Goal: Transaction & Acquisition: Purchase product/service

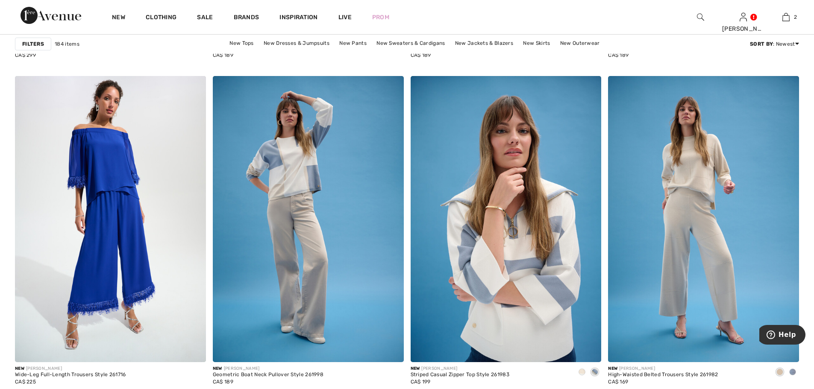
scroll to position [4360, 0]
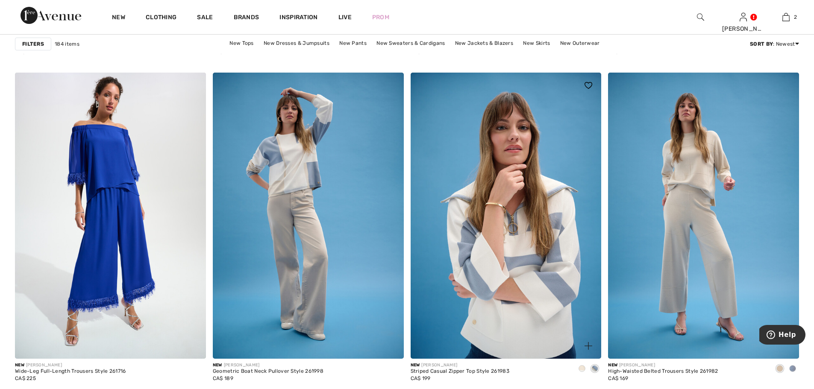
click at [583, 368] on span at bounding box center [582, 368] width 7 height 7
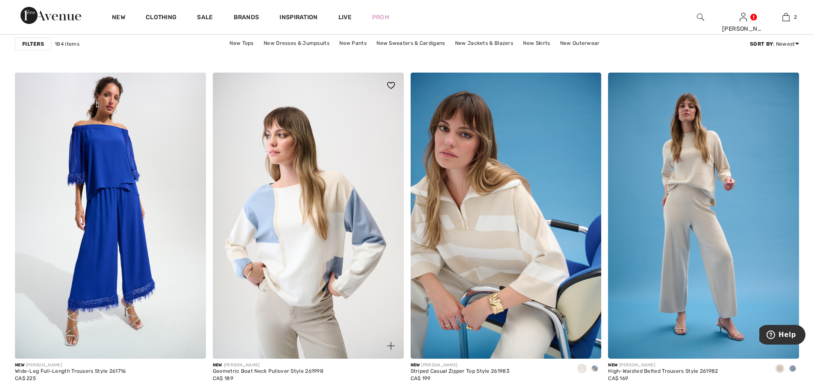
scroll to position [4403, 0]
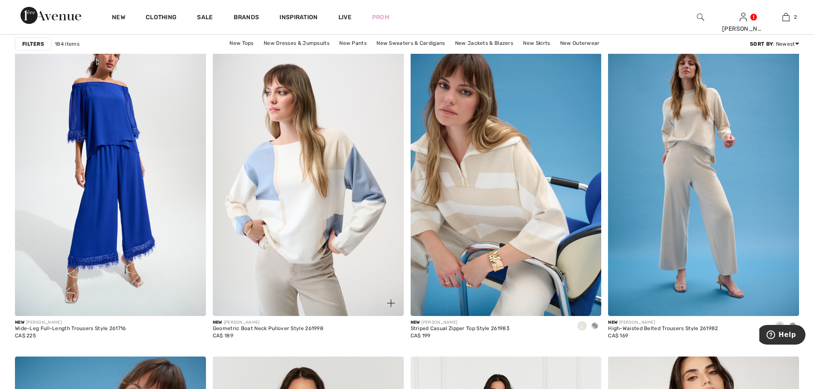
click at [339, 295] on img at bounding box center [308, 173] width 191 height 286
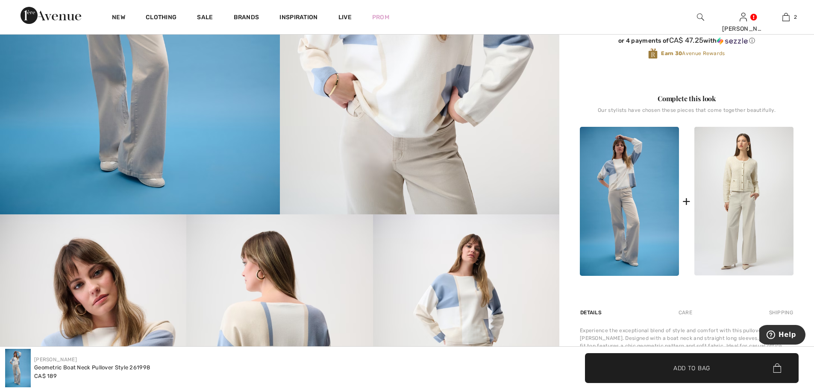
scroll to position [256, 0]
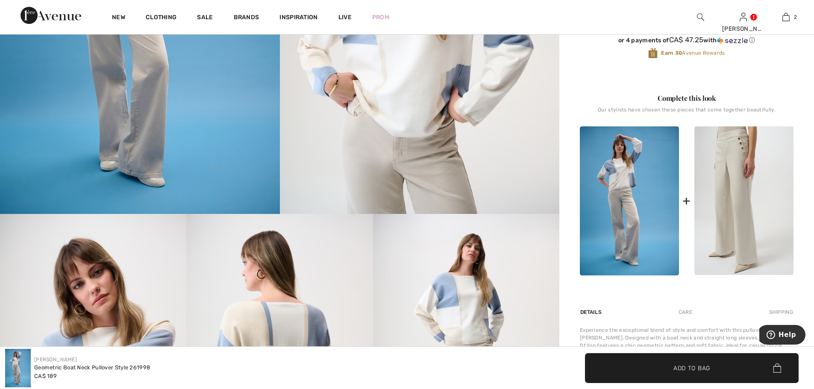
click at [728, 209] on img at bounding box center [744, 201] width 99 height 149
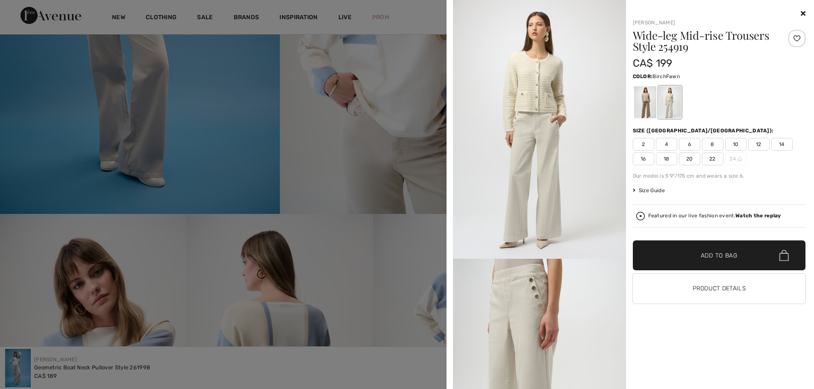
click at [643, 110] on div at bounding box center [645, 102] width 22 height 32
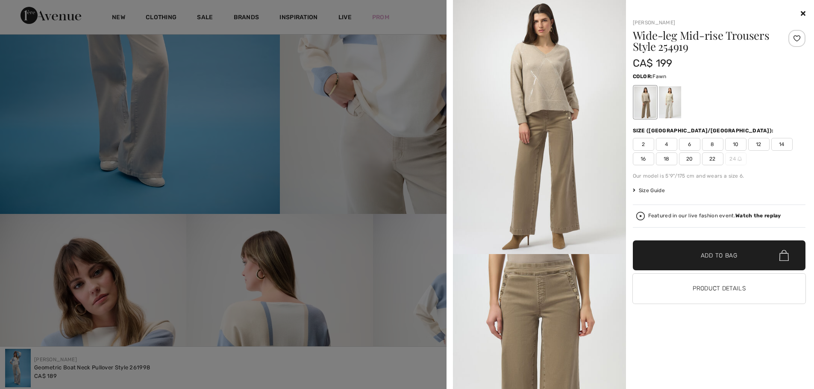
scroll to position [0, 0]
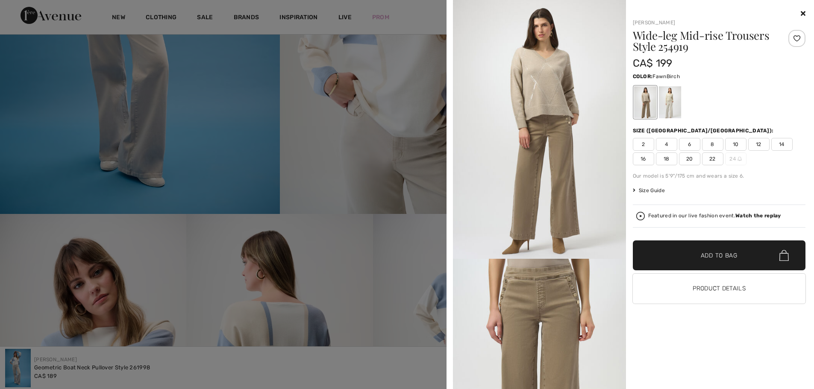
click at [671, 109] on div at bounding box center [670, 102] width 22 height 32
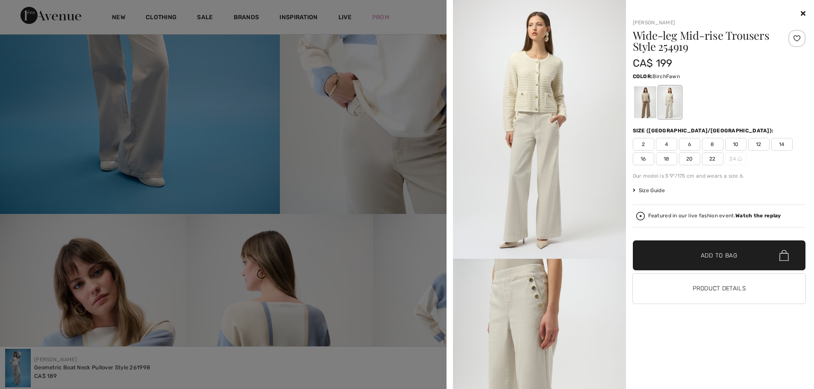
click at [643, 106] on div at bounding box center [645, 102] width 22 height 32
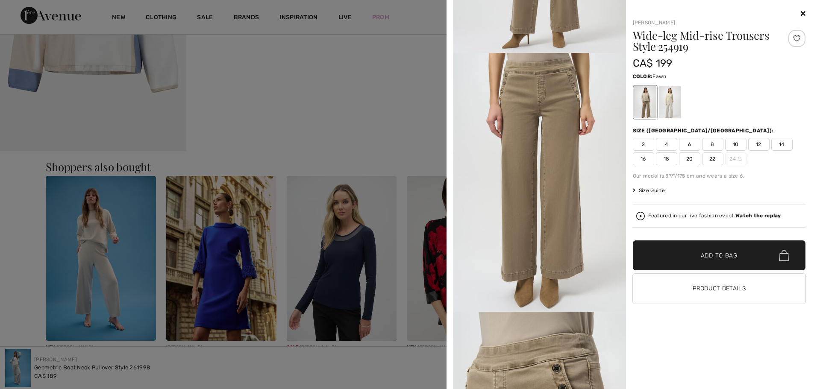
scroll to position [877, 0]
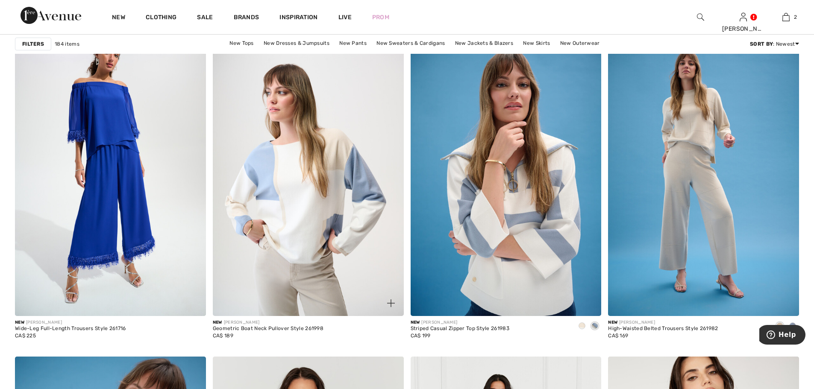
click at [296, 193] on img at bounding box center [308, 173] width 191 height 286
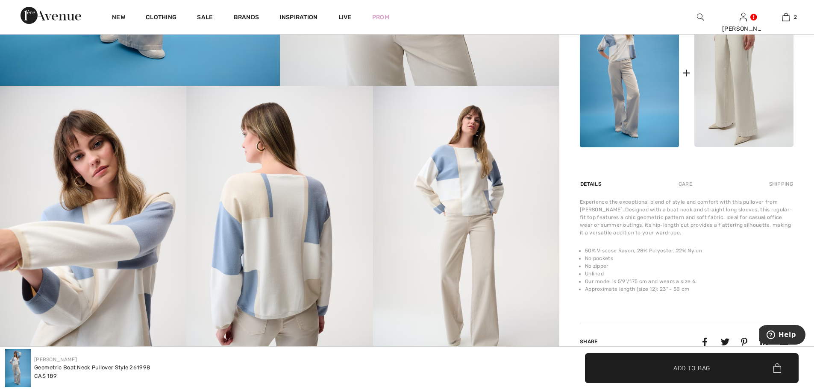
click at [744, 92] on img at bounding box center [744, 72] width 99 height 149
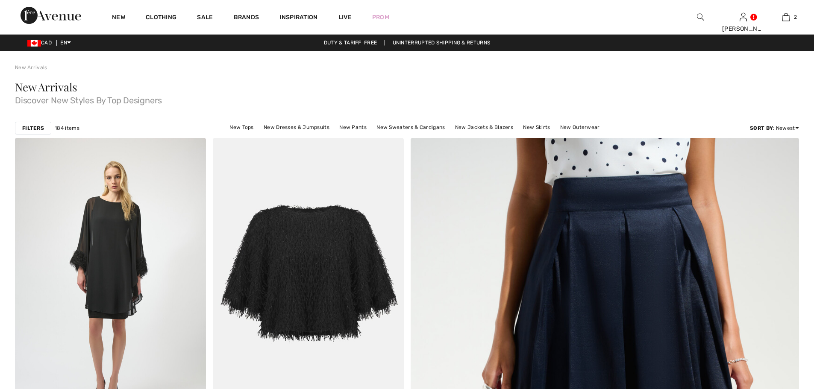
checkbox input "true"
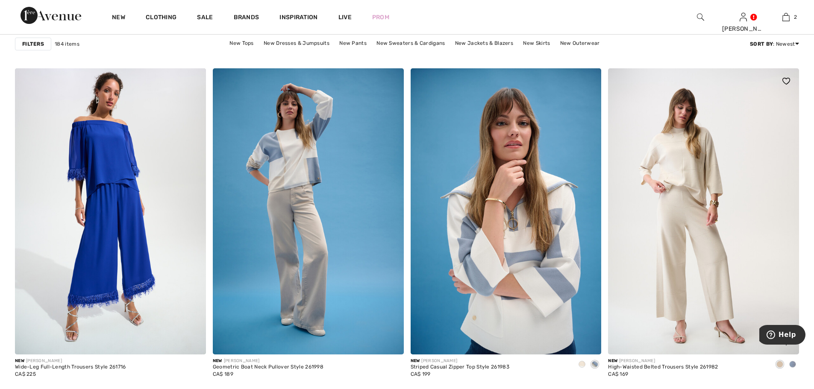
scroll to position [4360, 0]
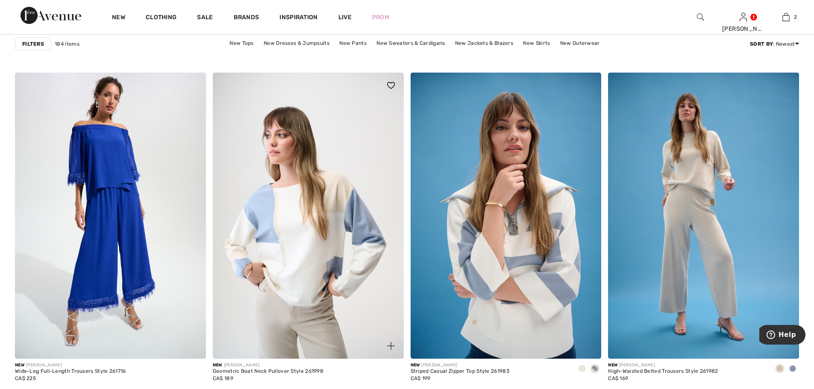
click at [351, 207] on img at bounding box center [308, 216] width 191 height 286
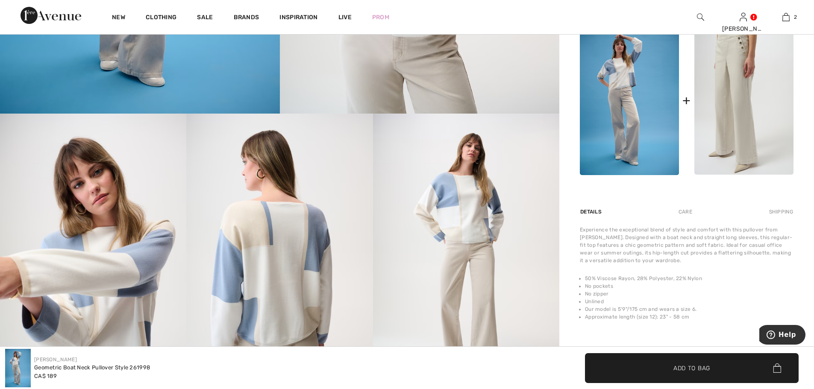
scroll to position [342, 0]
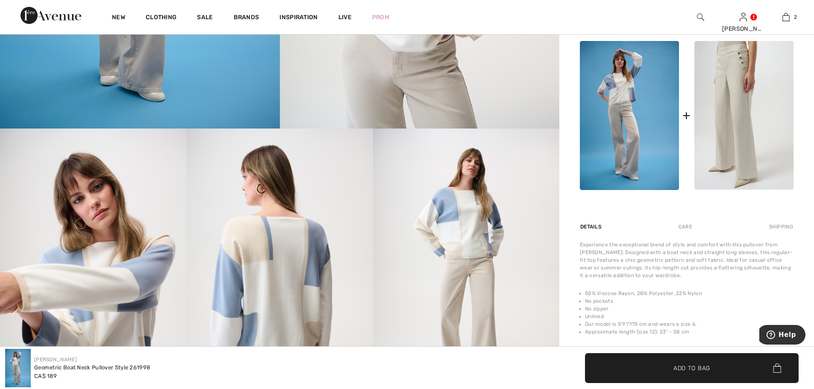
click at [739, 101] on img at bounding box center [744, 115] width 99 height 149
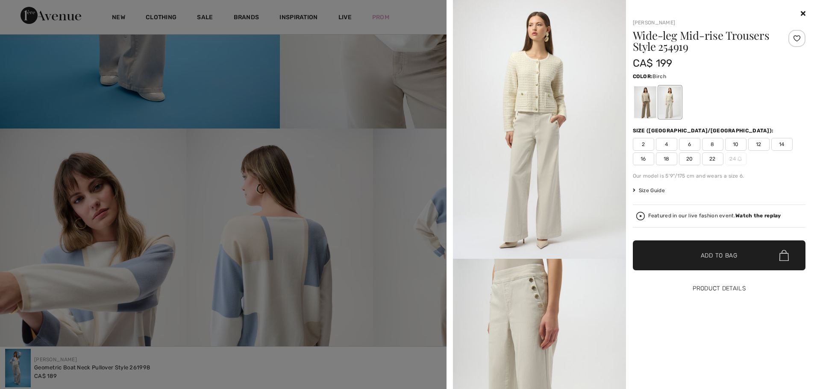
click at [727, 288] on button "Product Details" at bounding box center [719, 289] width 173 height 30
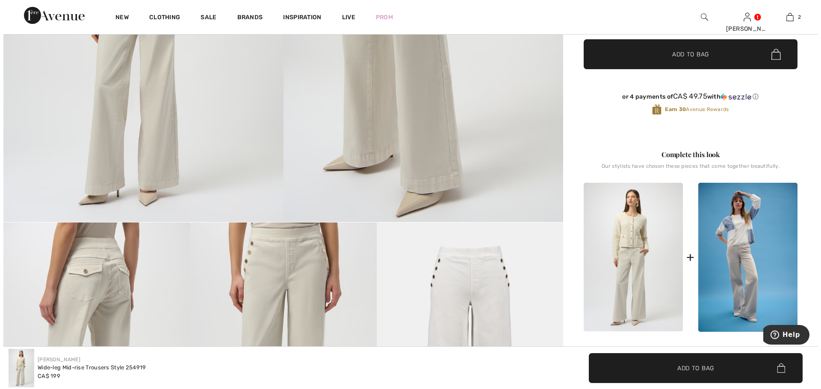
scroll to position [385, 0]
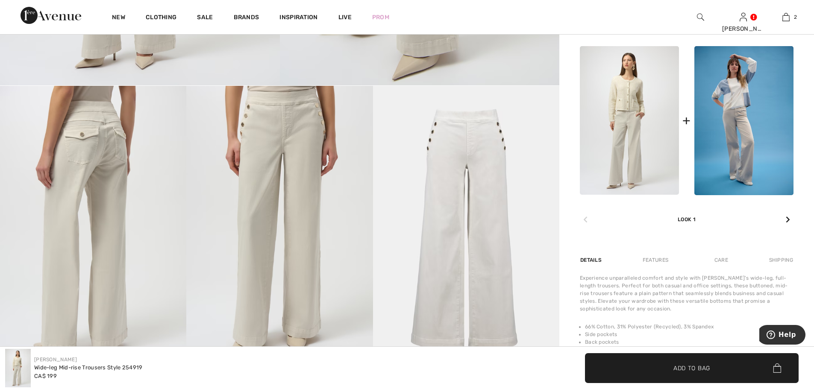
click at [104, 121] on img at bounding box center [93, 226] width 186 height 280
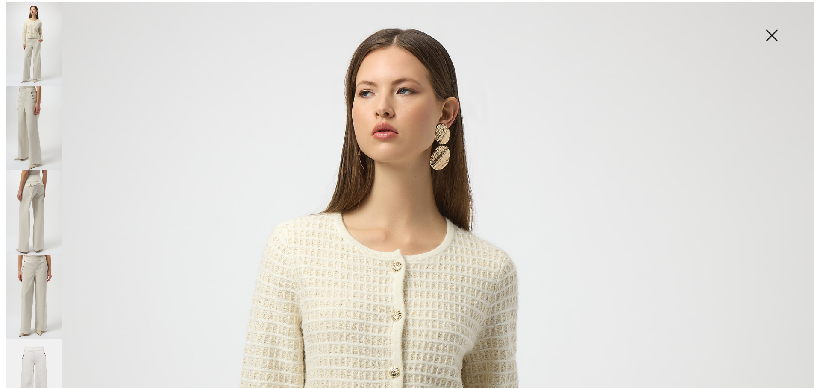
scroll to position [0, 0]
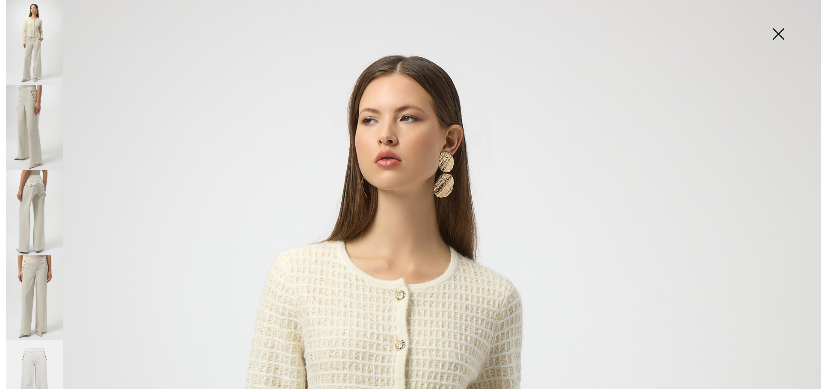
click at [779, 32] on img at bounding box center [778, 35] width 43 height 44
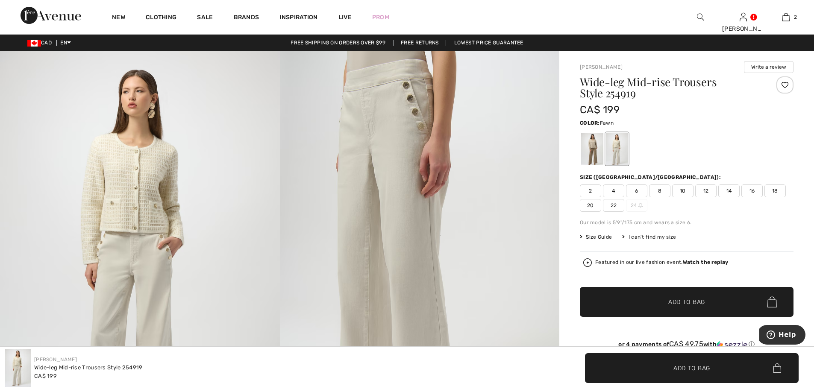
click at [595, 156] on div at bounding box center [592, 149] width 22 height 32
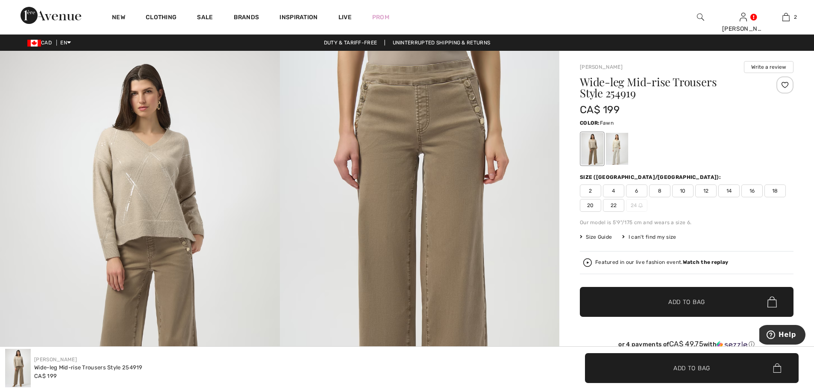
click at [707, 191] on span "12" at bounding box center [705, 191] width 21 height 13
click at [683, 300] on span "Add to Bag" at bounding box center [687, 302] width 37 height 9
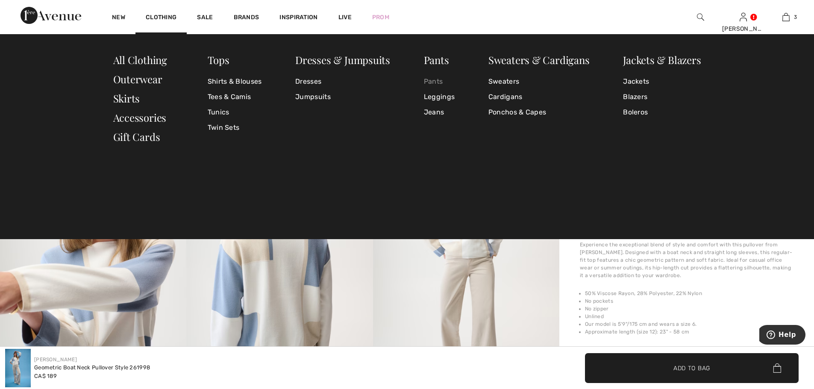
click at [438, 82] on link "Pants" at bounding box center [439, 81] width 31 height 15
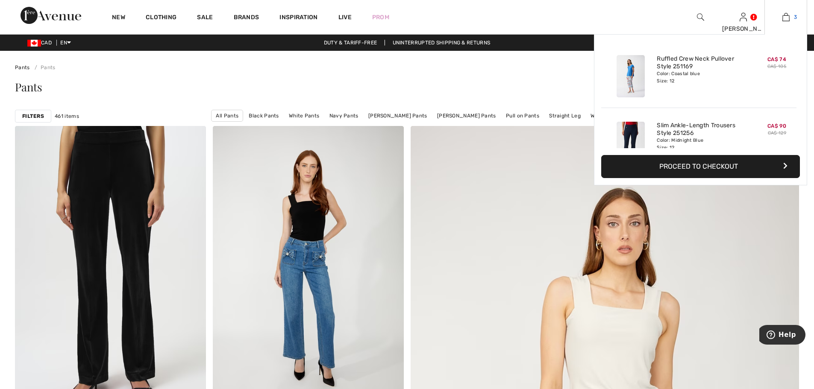
click at [784, 17] on img at bounding box center [786, 17] width 7 height 10
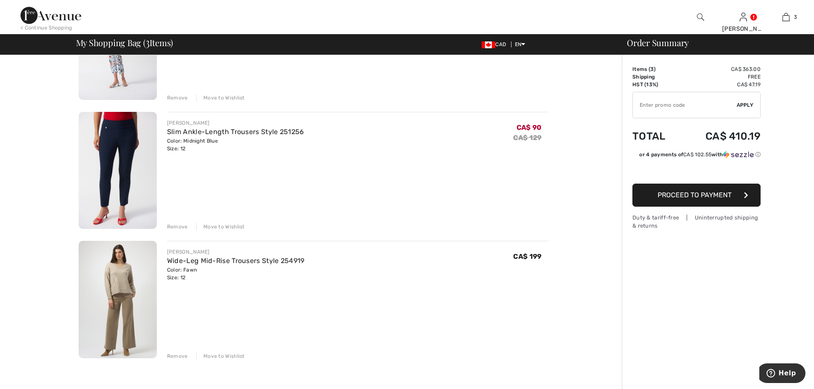
scroll to position [128, 0]
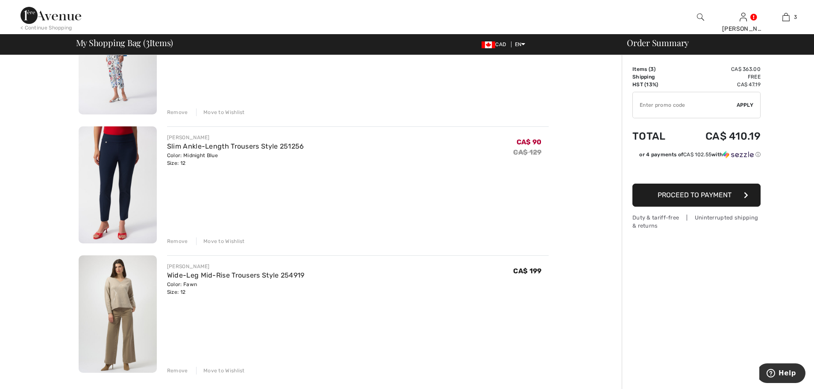
click at [177, 239] on div "Remove" at bounding box center [177, 242] width 21 height 8
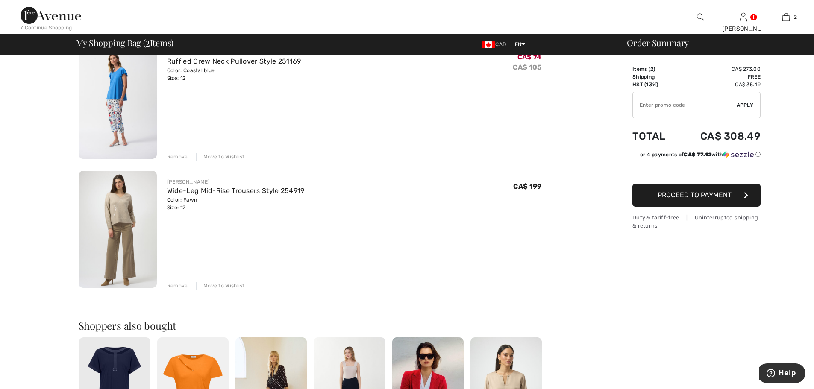
scroll to position [0, 0]
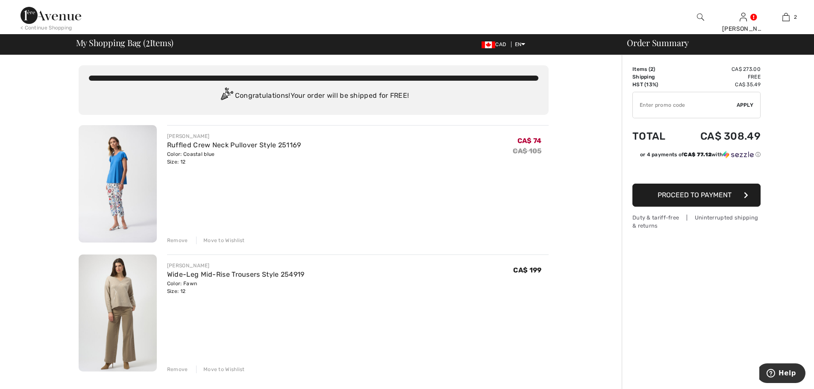
click at [176, 241] on div "Remove" at bounding box center [177, 241] width 21 height 8
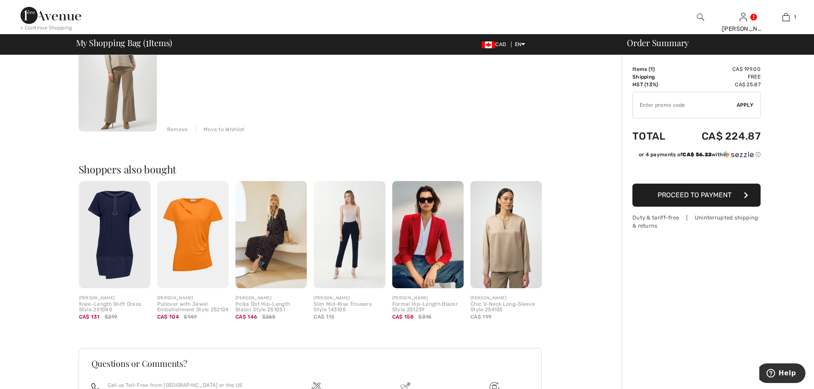
scroll to position [128, 0]
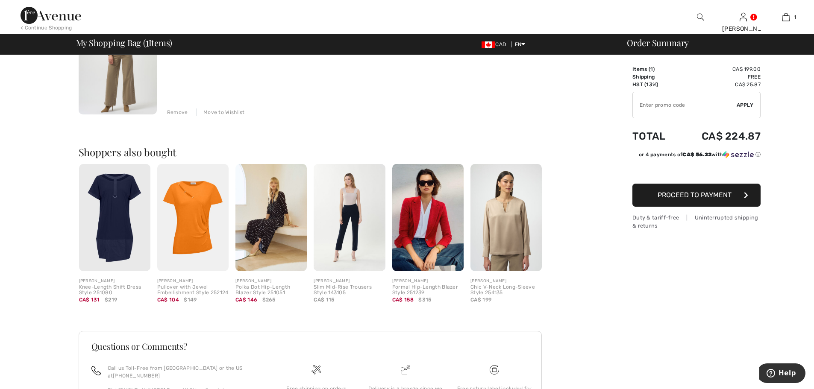
click at [180, 205] on img at bounding box center [192, 217] width 71 height 107
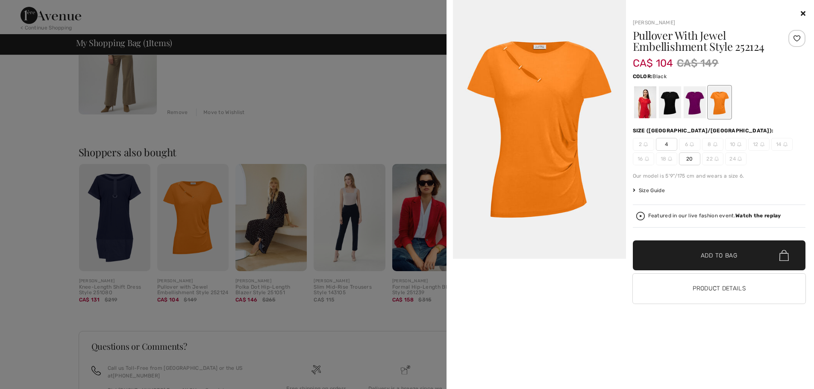
click at [669, 105] on div at bounding box center [670, 102] width 22 height 32
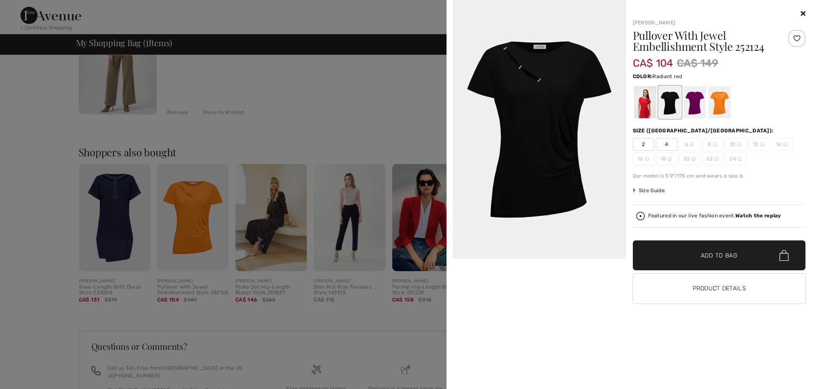
click at [644, 107] on div at bounding box center [645, 102] width 22 height 32
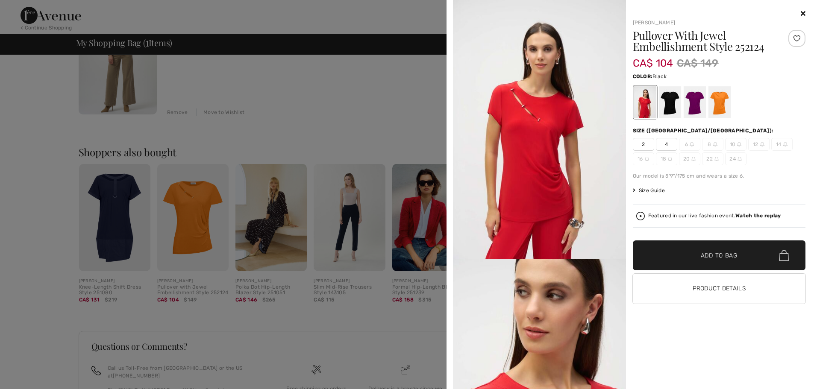
click at [666, 104] on div at bounding box center [670, 102] width 22 height 32
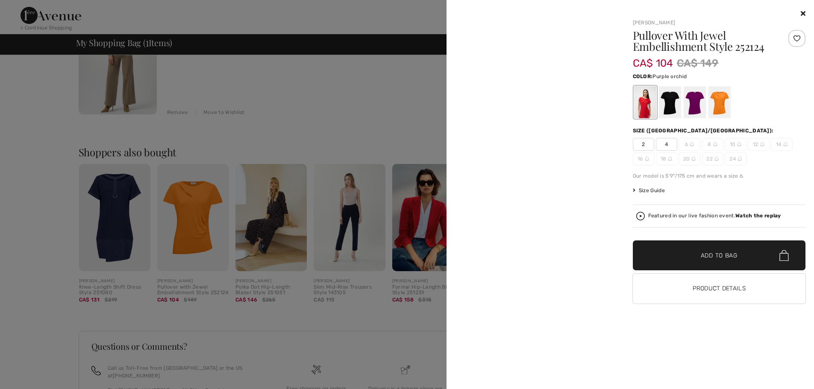
click at [693, 103] on div at bounding box center [695, 102] width 22 height 32
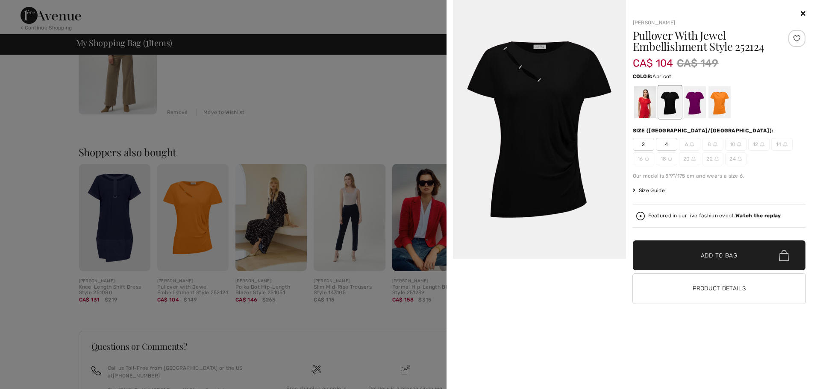
click at [716, 103] on div at bounding box center [719, 102] width 22 height 32
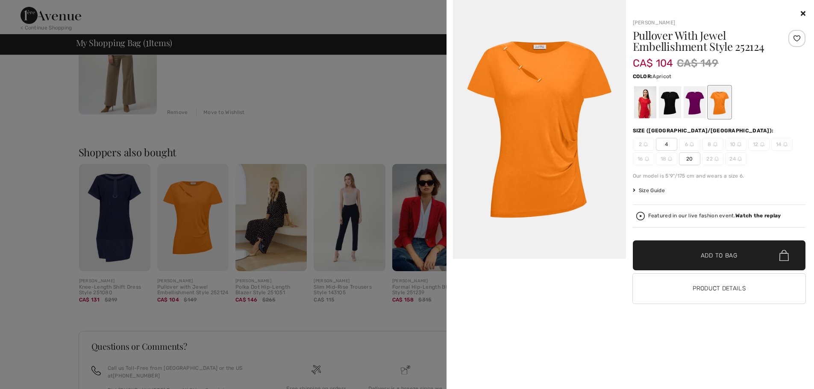
click at [804, 12] on icon at bounding box center [803, 13] width 5 height 7
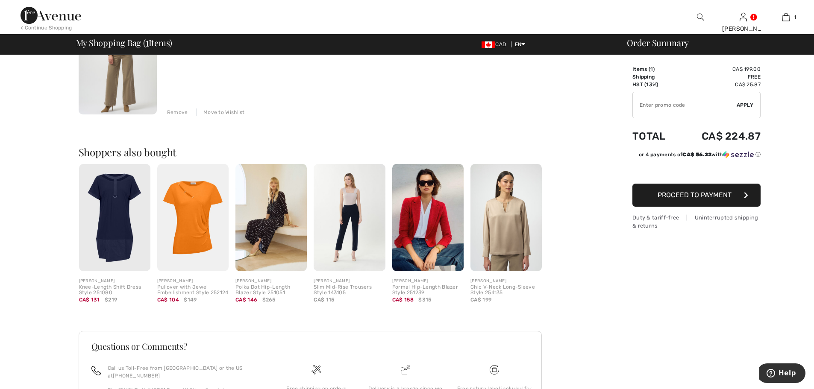
click at [113, 227] on img at bounding box center [114, 217] width 71 height 107
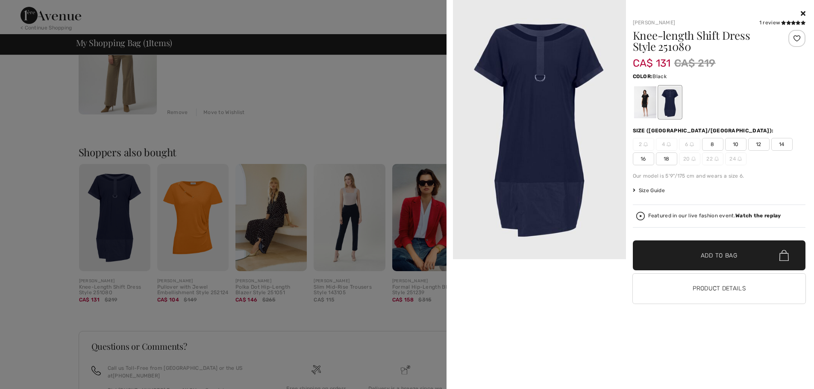
click at [648, 101] on div at bounding box center [645, 102] width 22 height 32
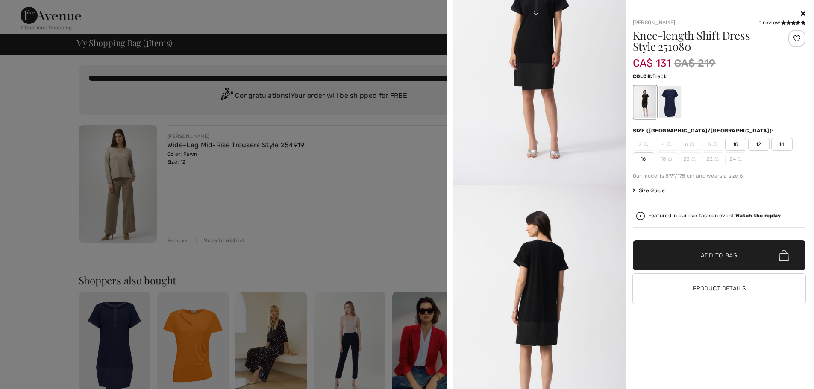
scroll to position [0, 0]
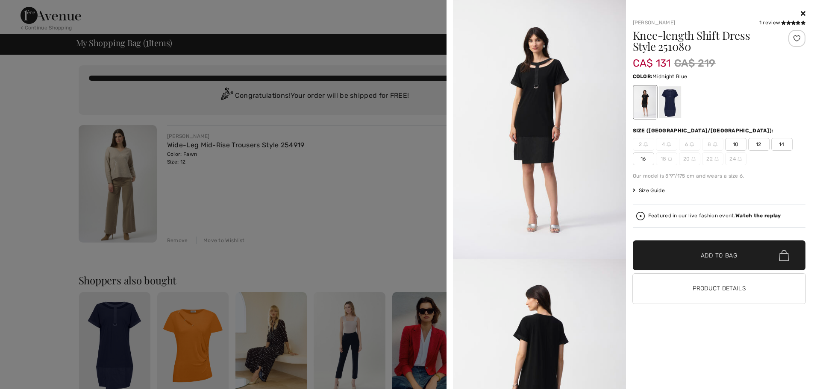
click at [672, 102] on div at bounding box center [670, 102] width 22 height 32
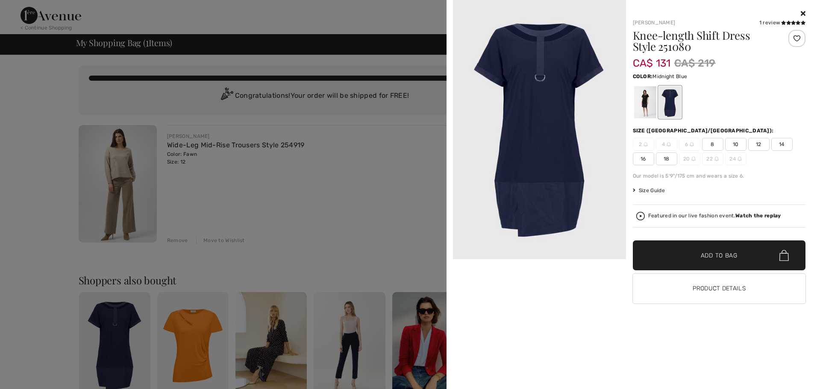
click at [538, 127] on img at bounding box center [539, 129] width 173 height 259
click at [536, 96] on img at bounding box center [539, 129] width 173 height 259
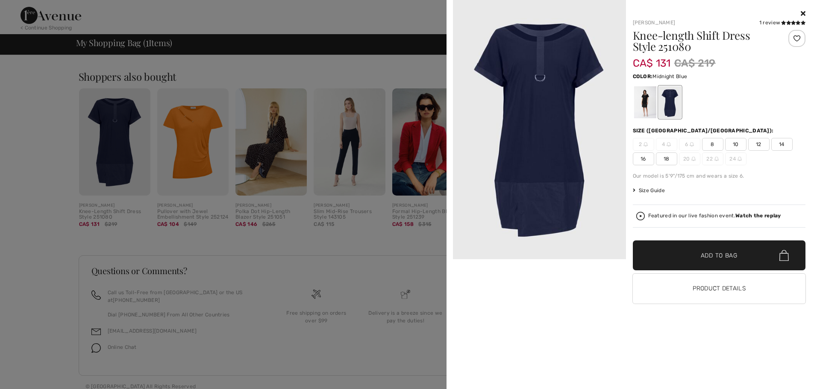
scroll to position [204, 0]
click at [672, 106] on div at bounding box center [670, 102] width 22 height 32
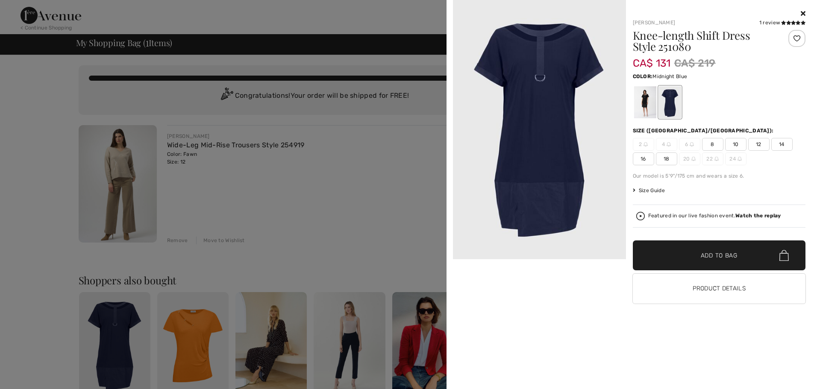
click at [543, 108] on img at bounding box center [539, 129] width 173 height 259
click at [759, 144] on span "12" at bounding box center [758, 144] width 21 height 13
click at [706, 257] on span "Add to Bag" at bounding box center [719, 255] width 37 height 9
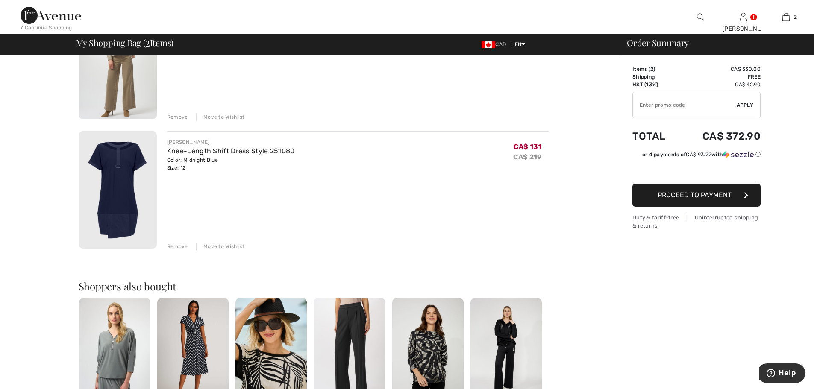
scroll to position [128, 0]
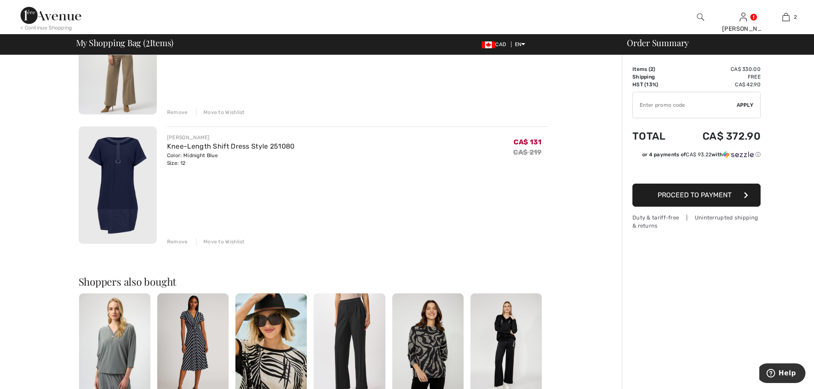
click at [124, 181] on img at bounding box center [118, 186] width 78 height 118
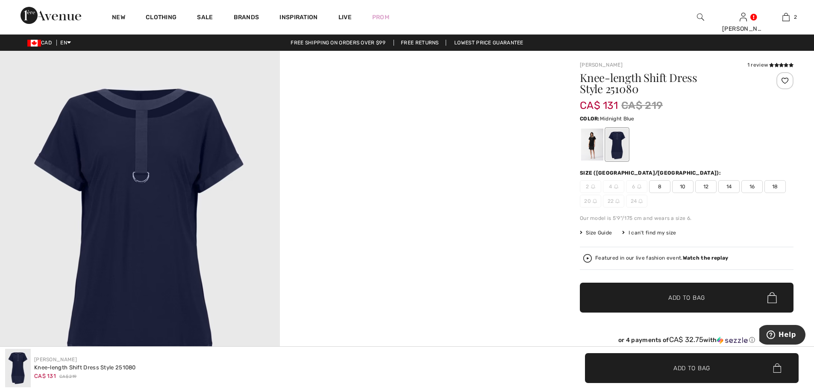
scroll to position [85, 0]
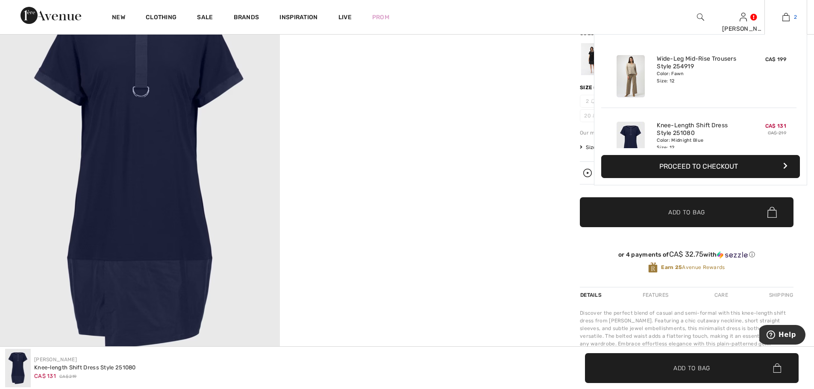
click at [785, 18] on img at bounding box center [786, 17] width 7 height 10
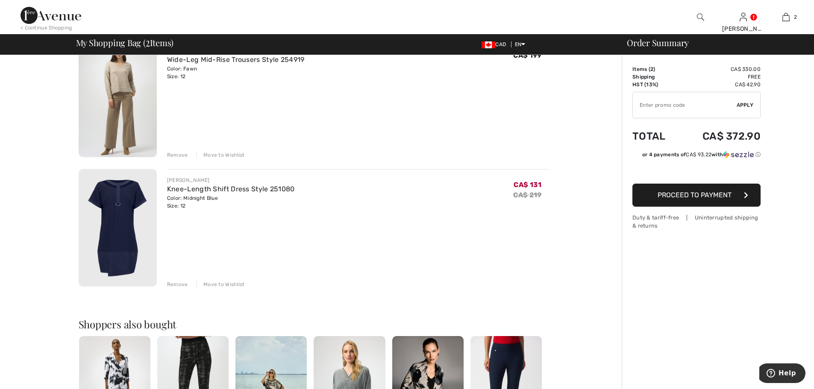
click at [174, 285] on div "Remove" at bounding box center [177, 285] width 21 height 8
